Goal: Transaction & Acquisition: Purchase product/service

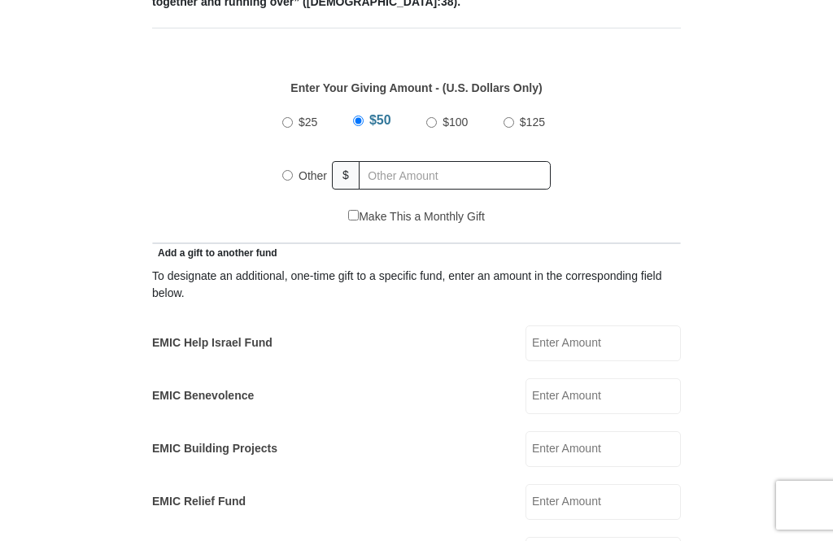
scroll to position [734, 0]
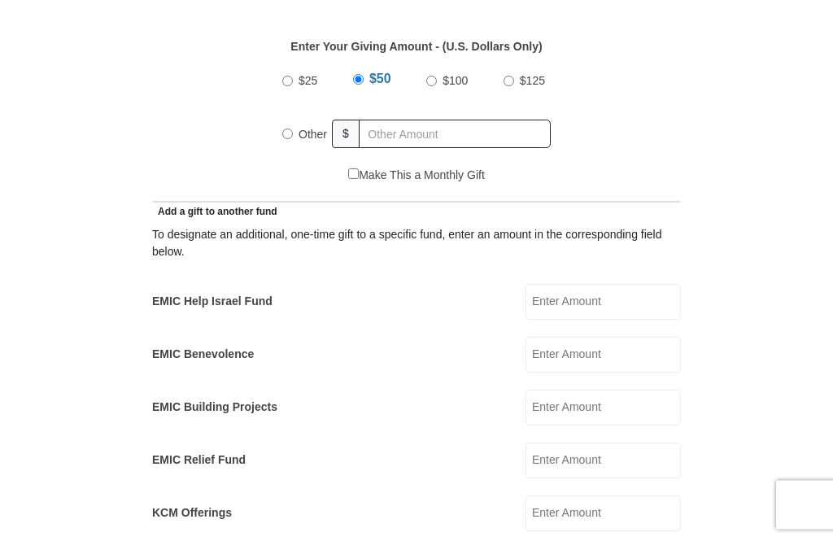
click at [610, 338] on input "EMIC Benevolence" at bounding box center [603, 356] width 155 height 36
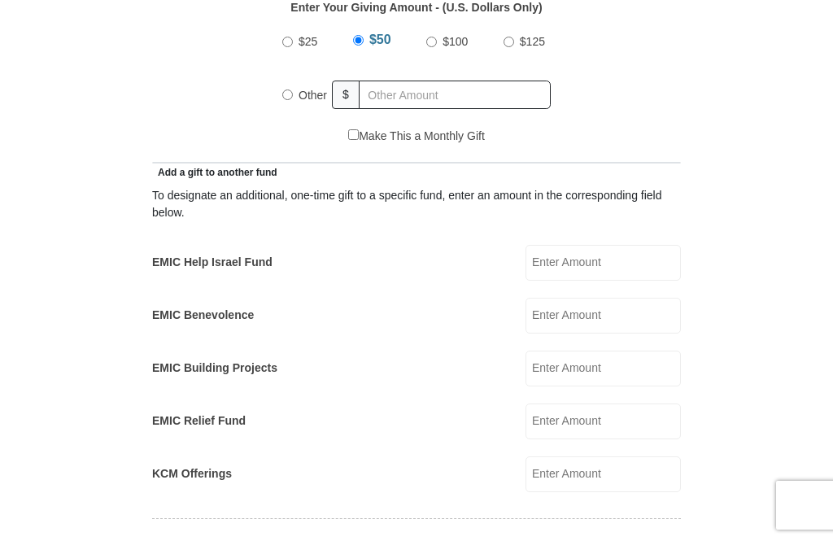
scroll to position [773, 0]
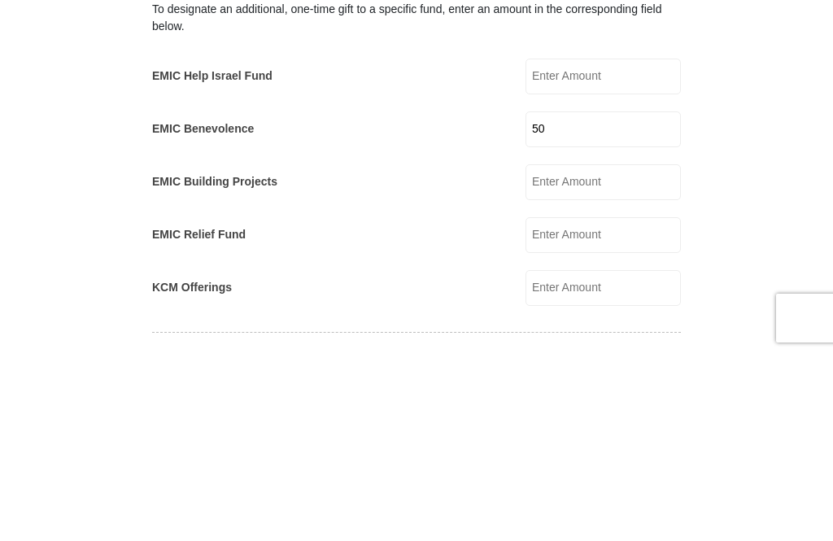
type input "50"
click at [762, 176] on form "[GEOGRAPHIC_DATA][DEMOGRAPHIC_DATA] Online Giving Because of gifts like yours, …" at bounding box center [416, 474] width 765 height 2365
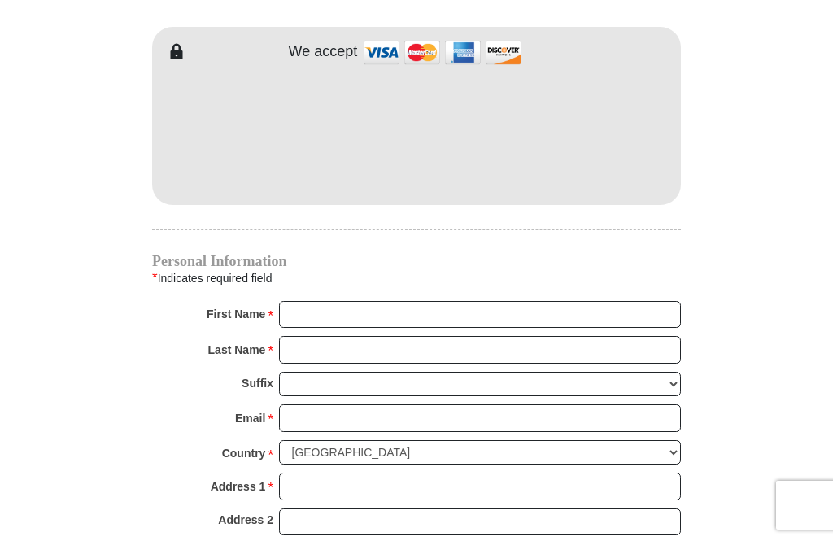
scroll to position [1437, 0]
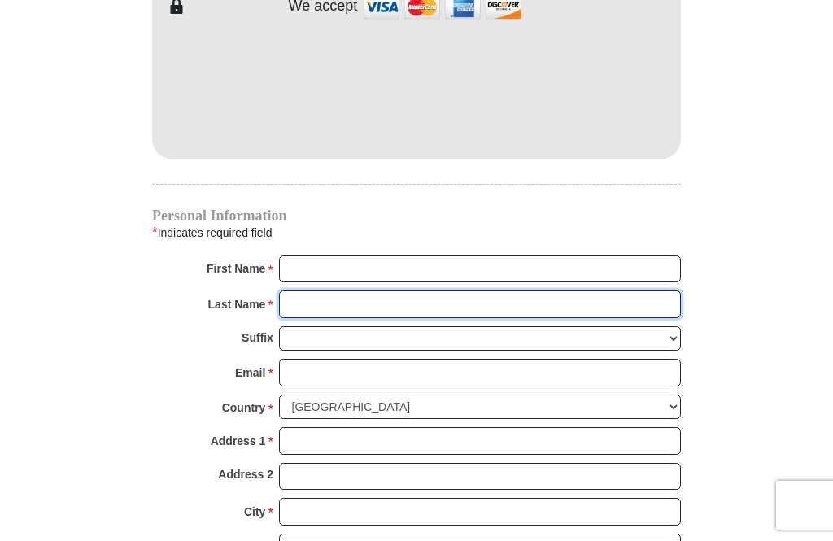
click at [587, 291] on input "Last Name *" at bounding box center [480, 305] width 402 height 28
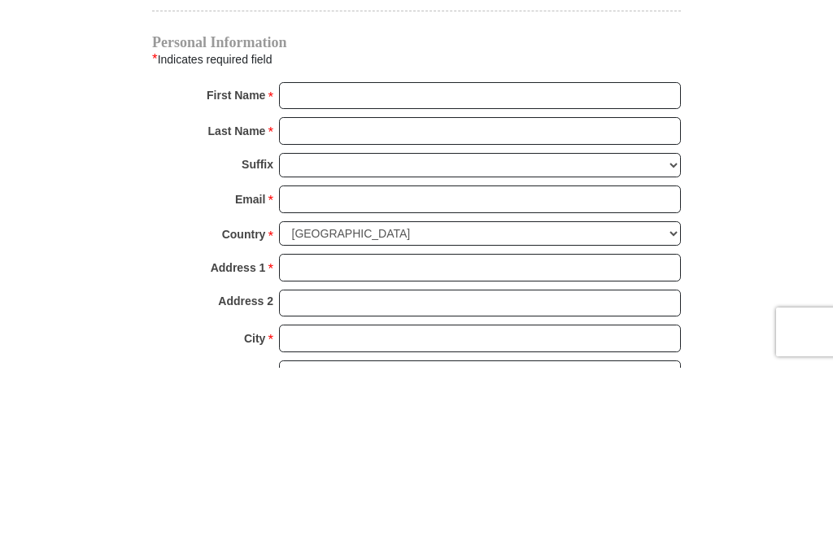
click at [629, 256] on input "First Name *" at bounding box center [480, 270] width 402 height 28
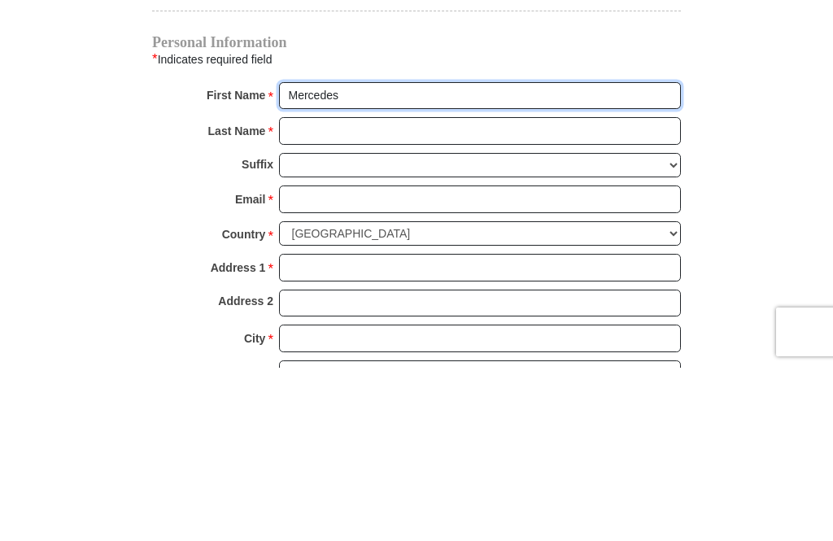
click at [440, 256] on input "Mercedes" at bounding box center [480, 270] width 402 height 28
type input "Mercedes"
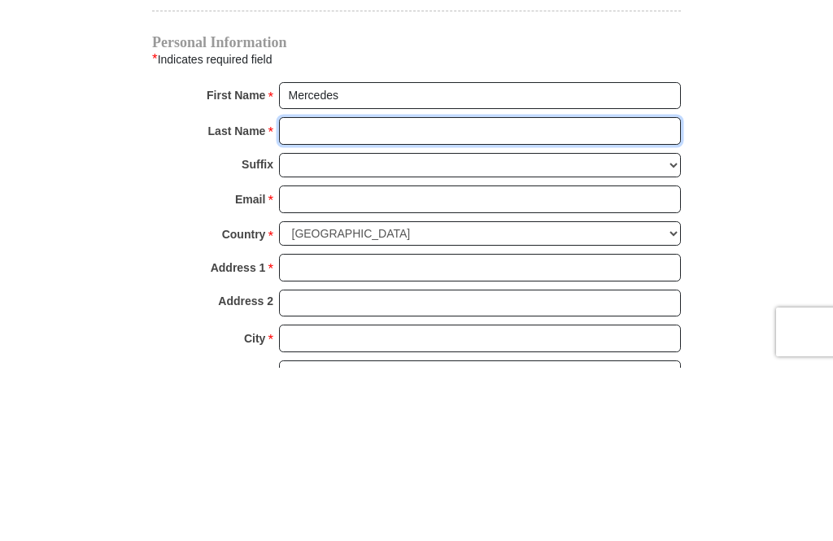
click at [489, 291] on input "Last Name *" at bounding box center [480, 305] width 402 height 28
type input "Guilty"
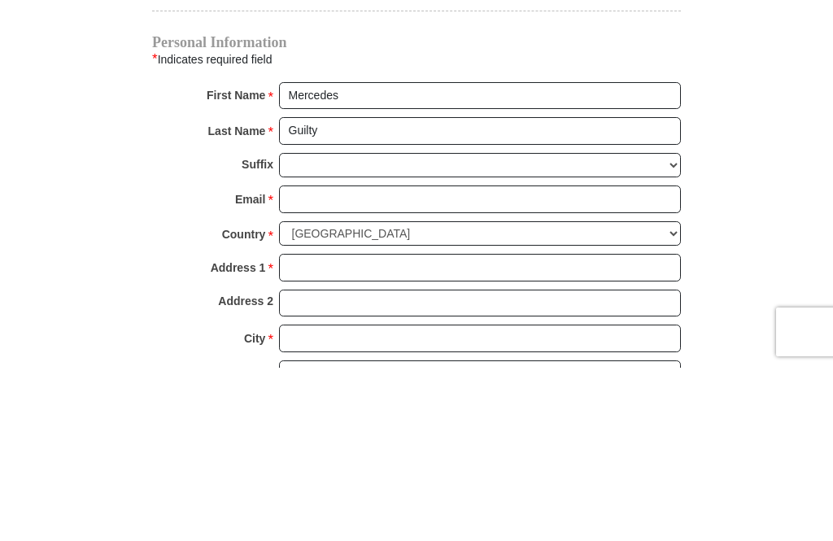
scroll to position [1611, 0]
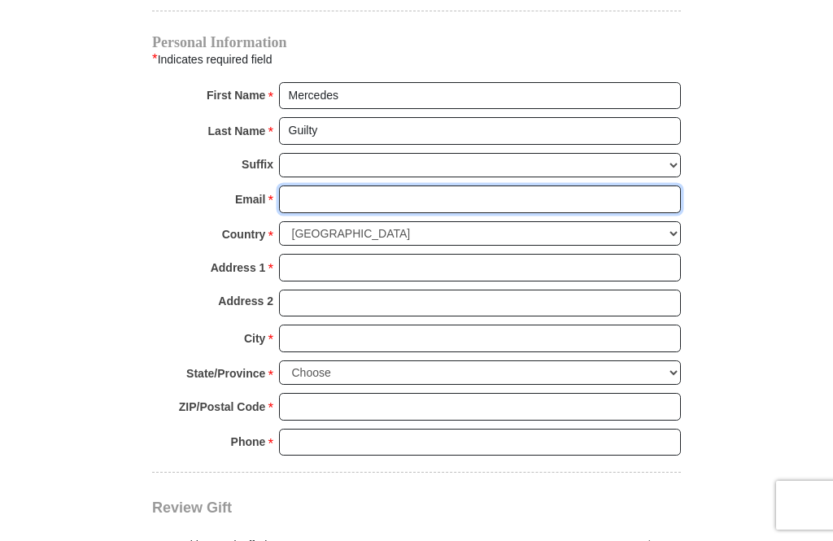
click at [409, 205] on input "Email *" at bounding box center [480, 200] width 402 height 28
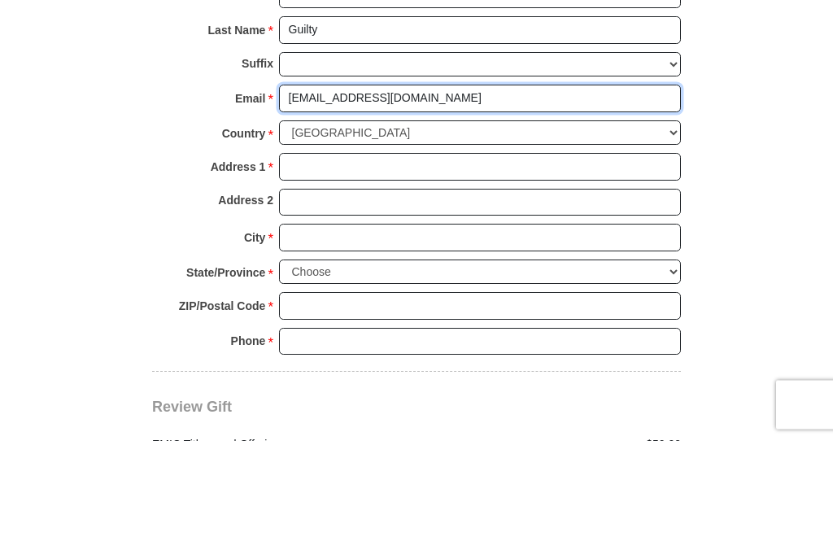
type input "[EMAIL_ADDRESS][DOMAIN_NAME]"
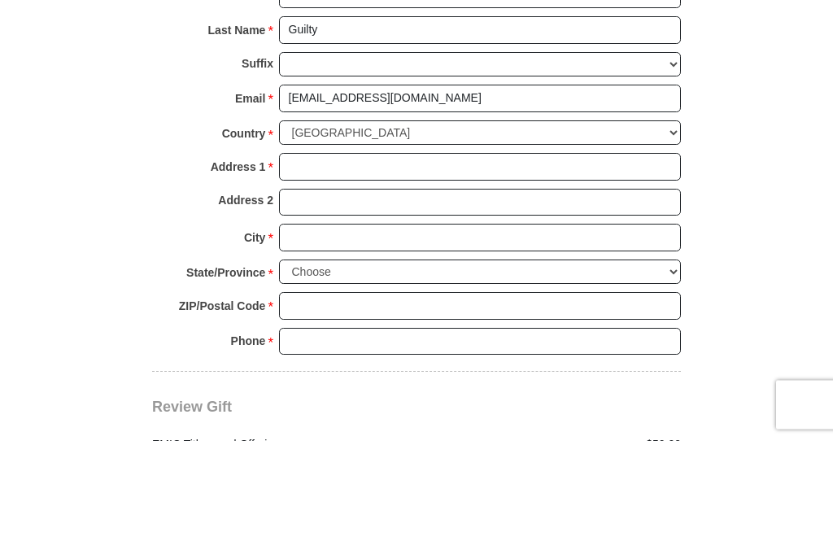
click at [582, 254] on input "Address 1 *" at bounding box center [480, 268] width 402 height 28
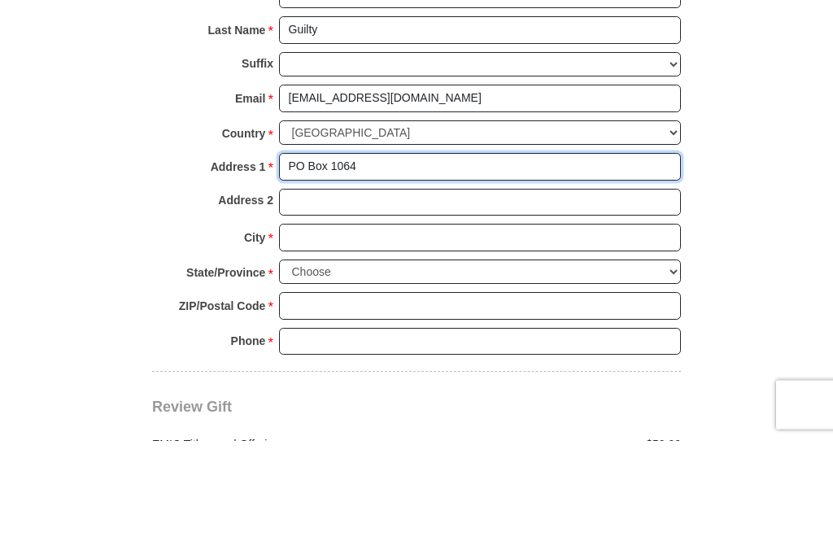
type input "PO Box 1064"
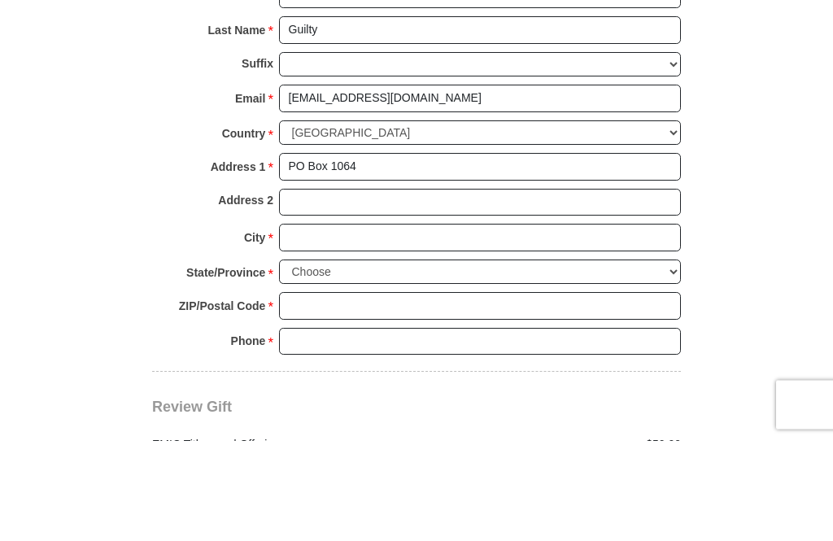
click at [478, 325] on input "City *" at bounding box center [480, 339] width 402 height 28
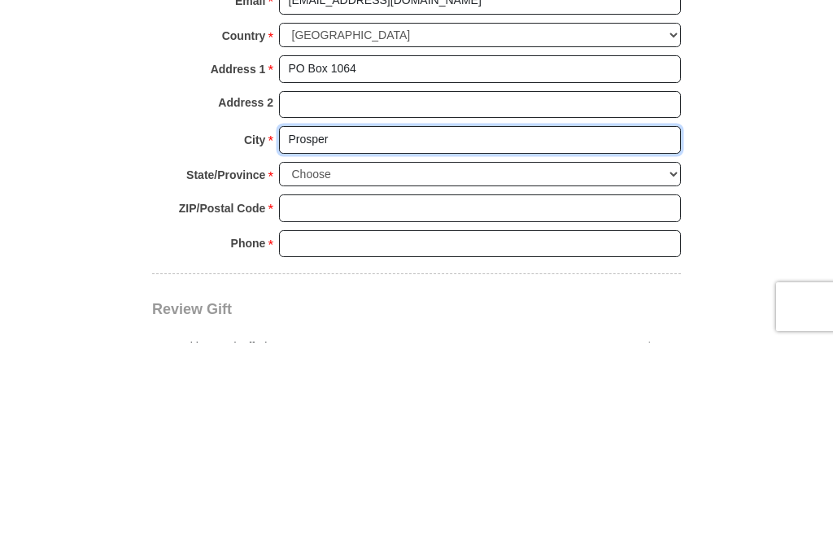
type input "Prosper"
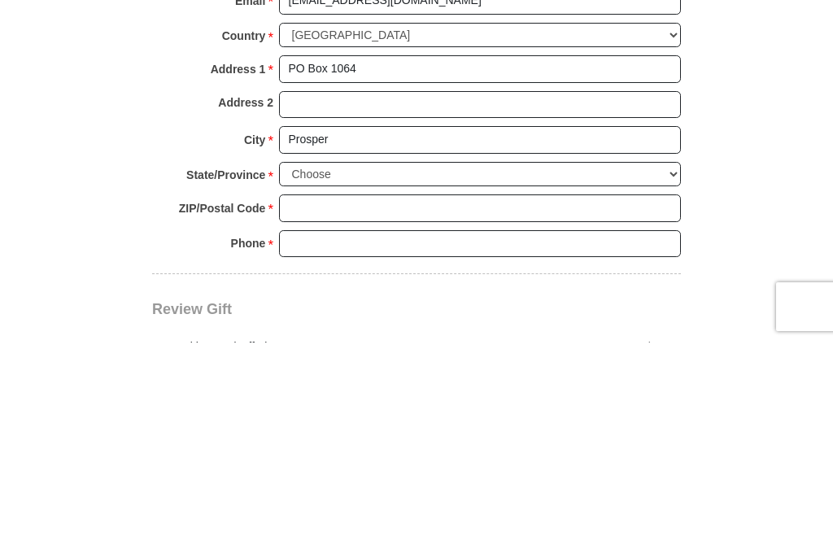
click at [423, 361] on select "Choose [US_STATE] [US_STATE] [US_STATE] [US_STATE] [US_STATE] Armed Forces Amer…" at bounding box center [480, 373] width 402 height 25
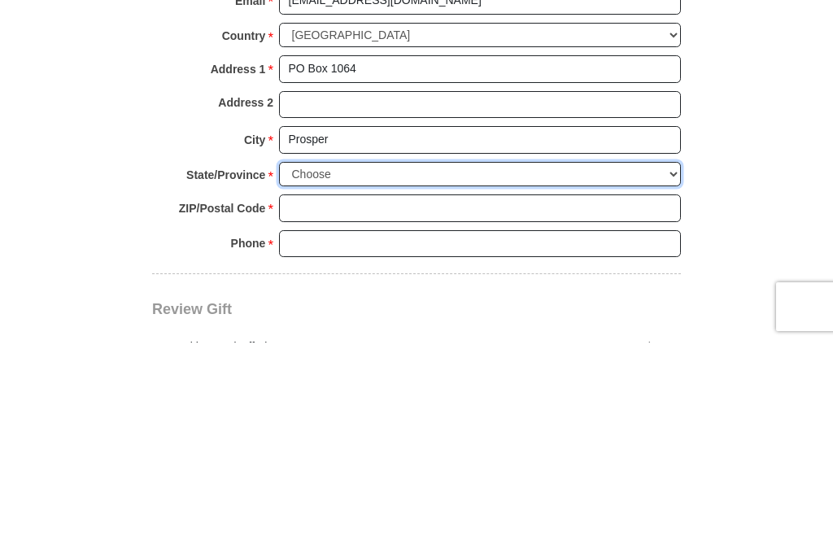
scroll to position [1809, 0]
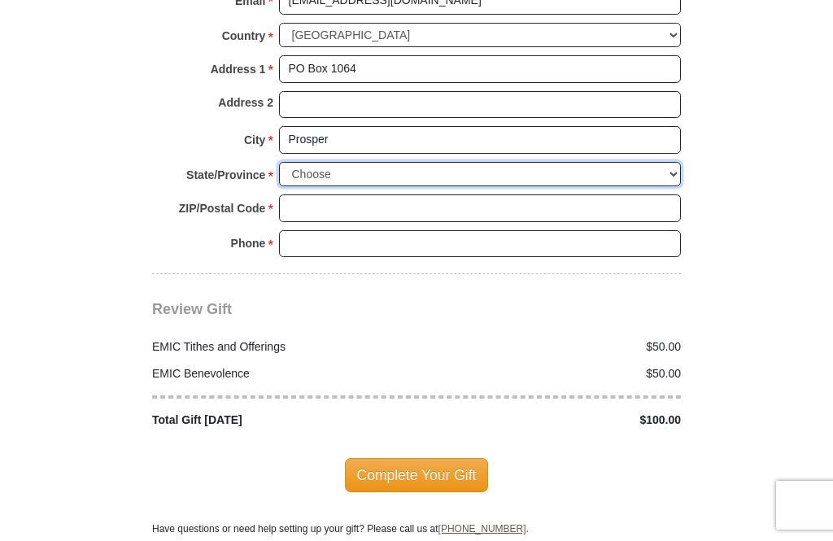
select select "[GEOGRAPHIC_DATA]"
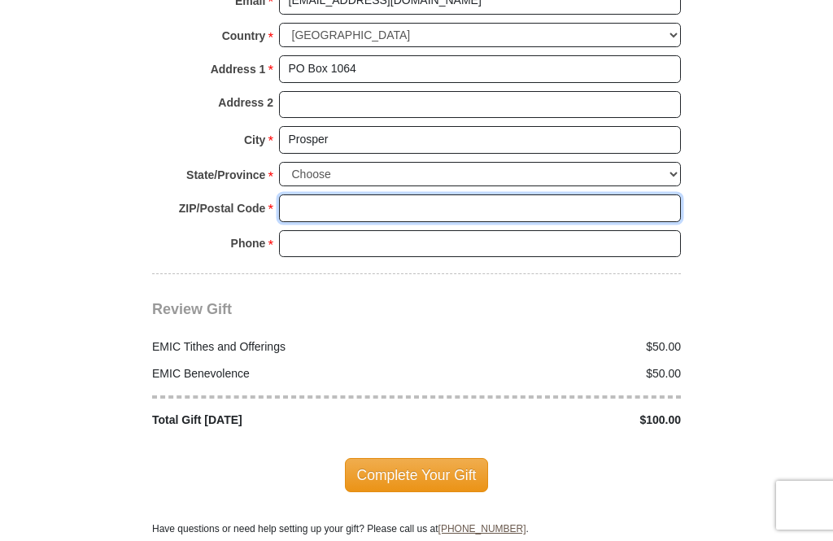
click at [398, 195] on input "ZIP/Postal Code *" at bounding box center [480, 209] width 402 height 28
type input "75078"
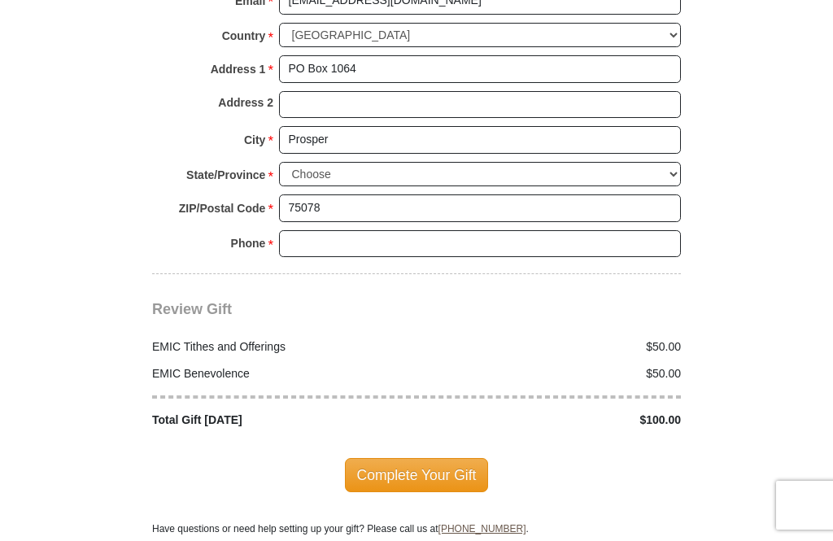
click at [488, 236] on input "Phone * *" at bounding box center [480, 244] width 402 height 28
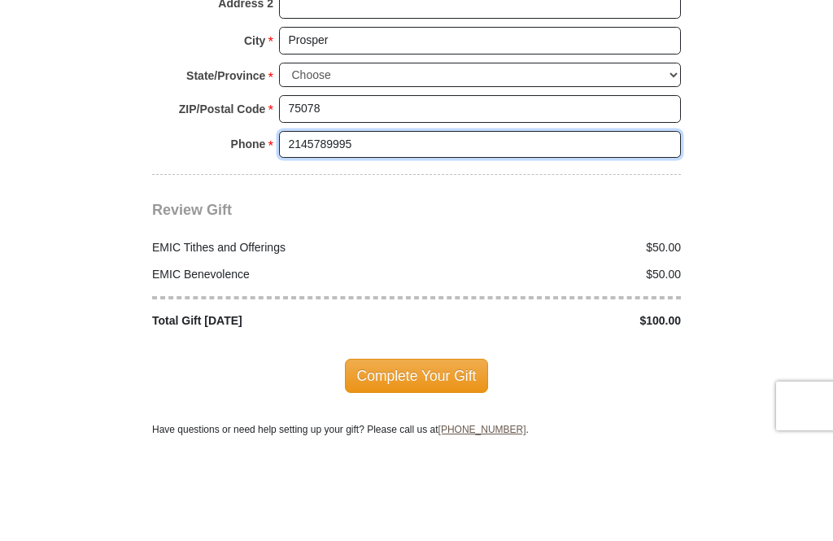
type input "2145789995"
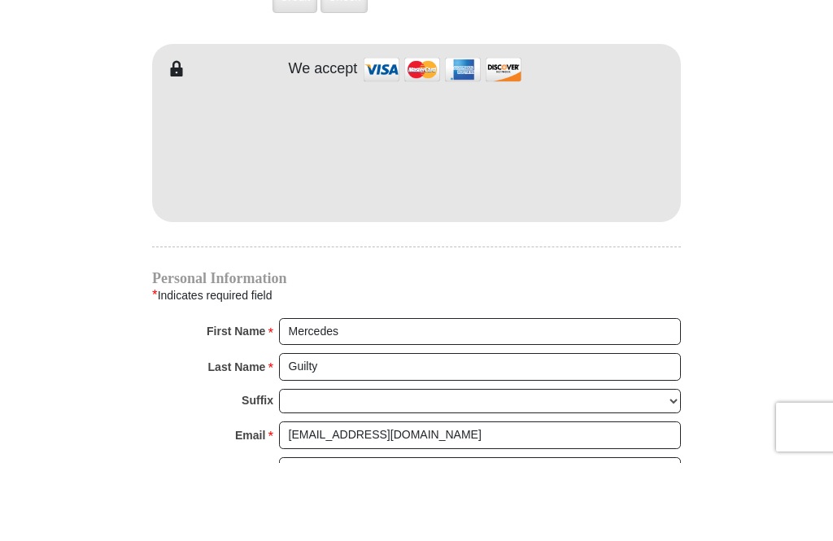
scroll to position [1376, 0]
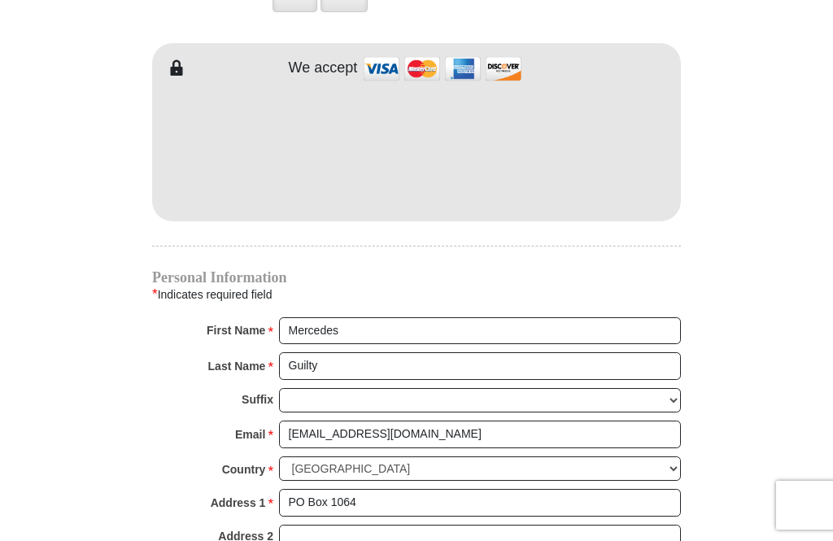
click at [454, 203] on iframe at bounding box center [416, 147] width 529 height 138
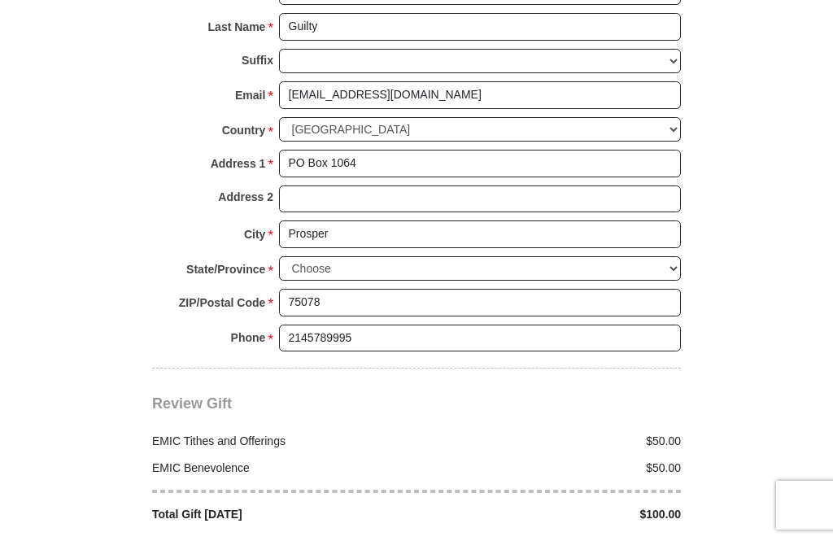
scroll to position [1726, 0]
